Goal: Check status: Check status

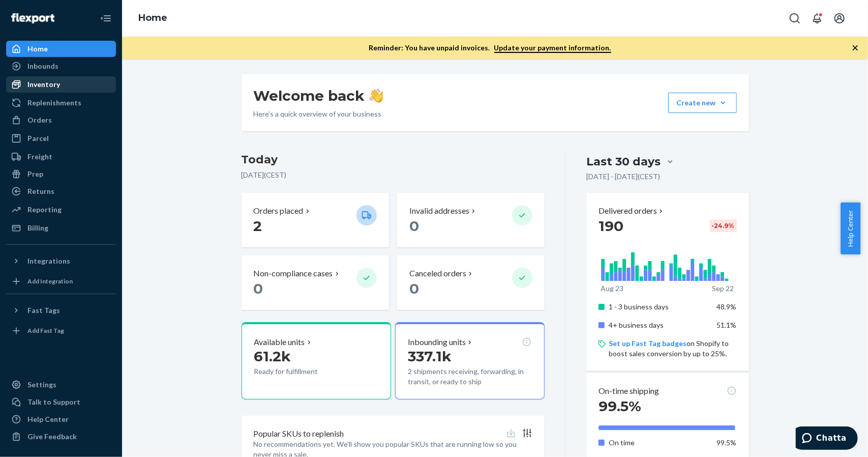
click at [41, 87] on div "Inventory" at bounding box center [43, 84] width 33 height 10
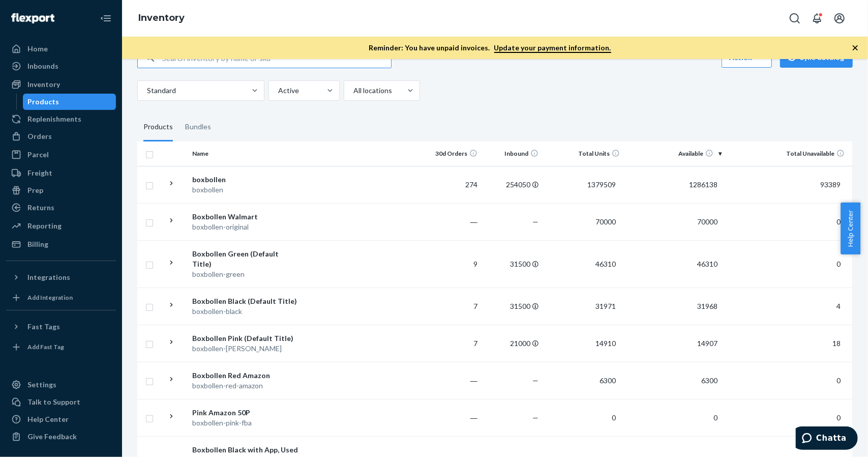
scroll to position [32, 0]
click at [239, 216] on div "Boxbollen Walmart" at bounding box center [245, 216] width 106 height 10
